Goal: Information Seeking & Learning: Understand process/instructions

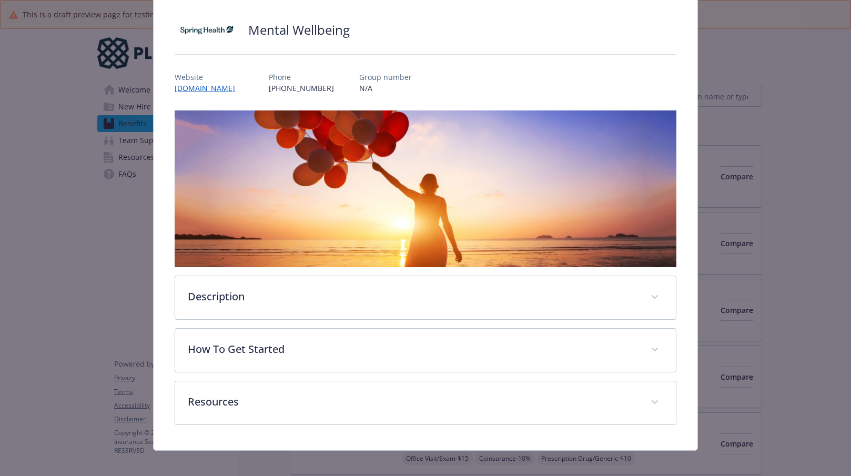
scroll to position [74, 0]
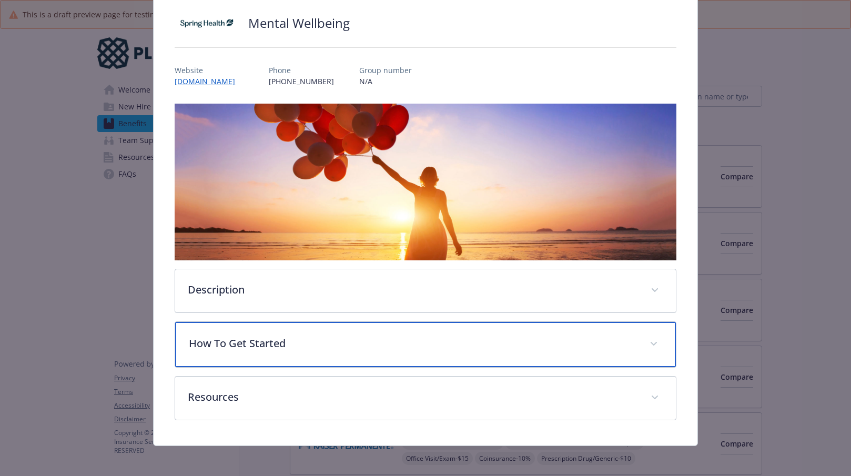
click at [288, 343] on p "How To Get Started" at bounding box center [413, 344] width 448 height 16
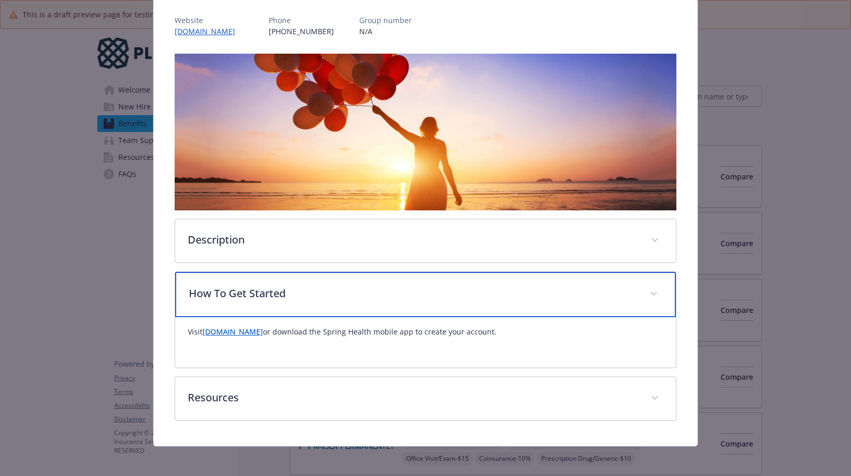
scroll to position [126, 0]
